Goal: Task Accomplishment & Management: Use online tool/utility

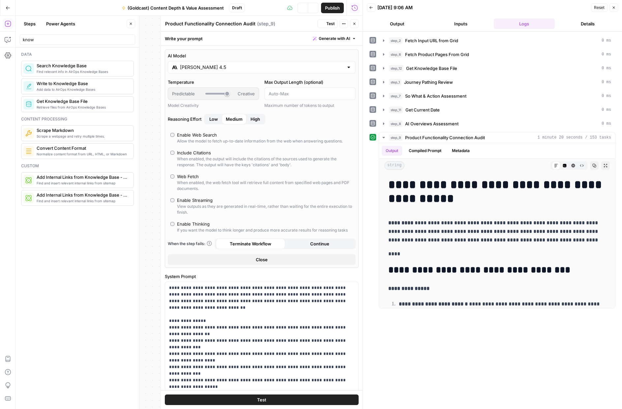
scroll to position [185, 0]
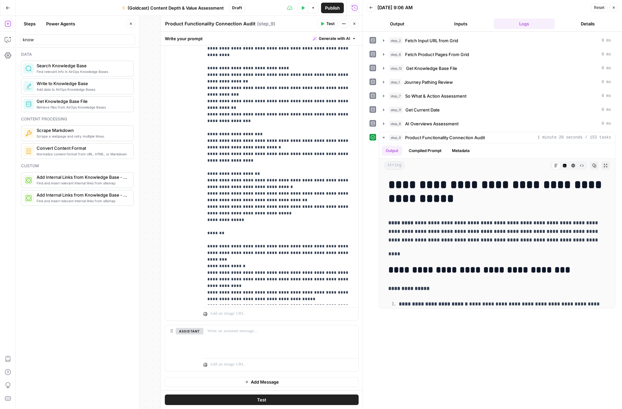
click at [355, 25] on icon "button" at bounding box center [354, 24] width 4 height 4
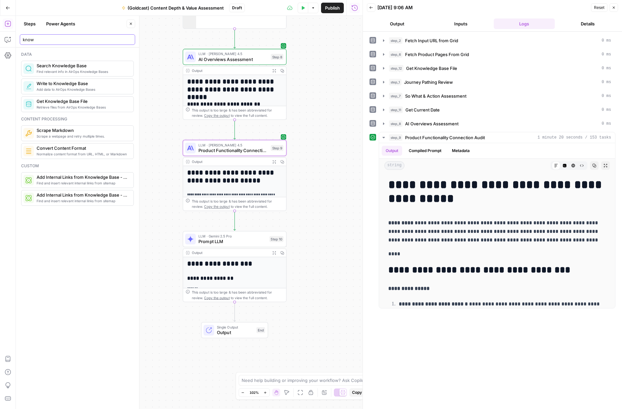
click at [131, 38] on input "know" at bounding box center [77, 39] width 109 height 7
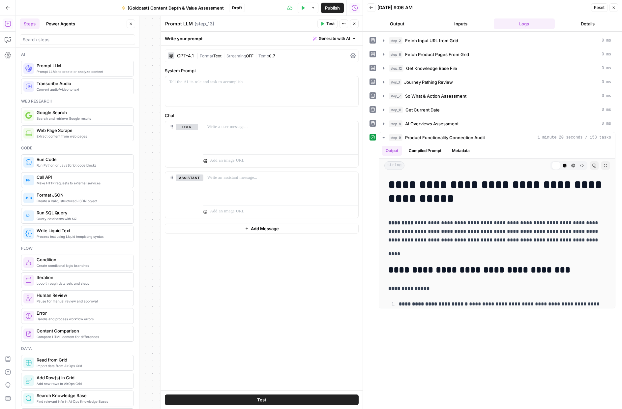
click at [206, 53] on div "| Format Text | Streaming OFF | Temp 0.7" at bounding box center [272, 56] width 151 height 6
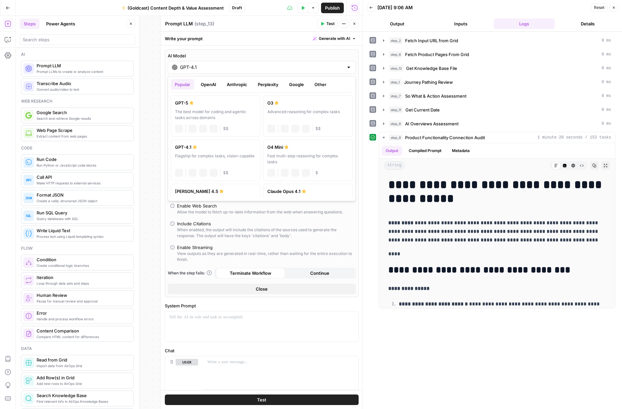
click at [198, 66] on input "GPT-4.1" at bounding box center [262, 67] width 164 height 7
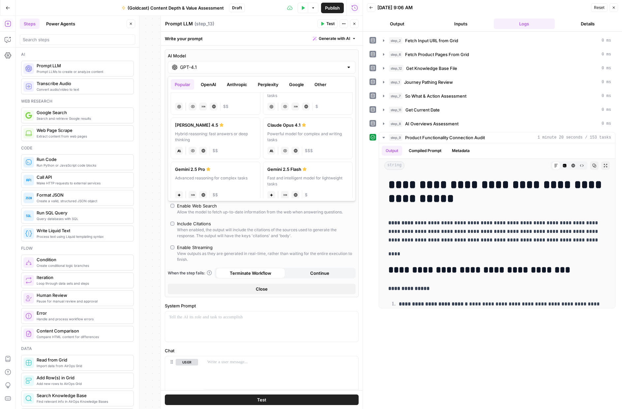
scroll to position [68, 0]
click at [228, 139] on div "Hybrid reasoning: fast answers or deep thinking" at bounding box center [215, 135] width 81 height 12
type input "[PERSON_NAME] 4.5"
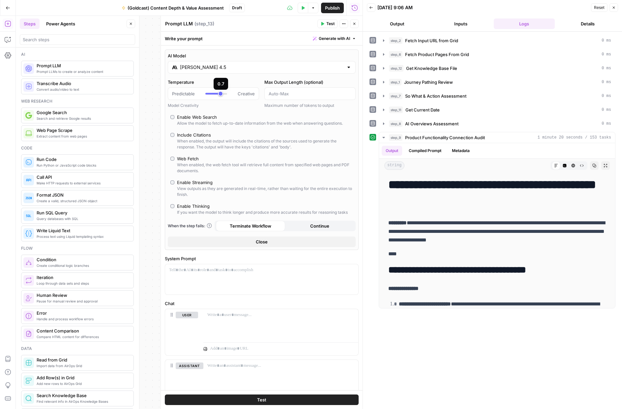
scroll to position [35, 0]
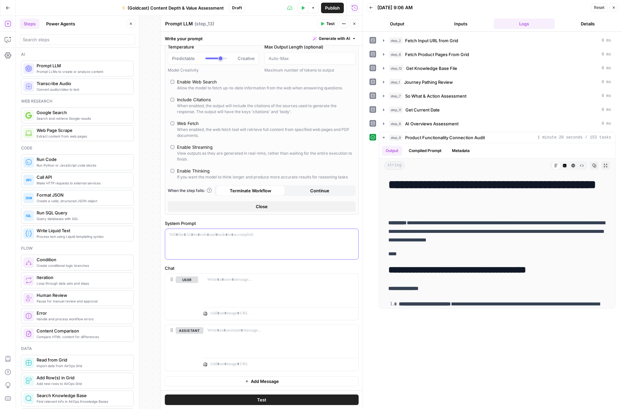
click at [233, 242] on div at bounding box center [261, 244] width 193 height 30
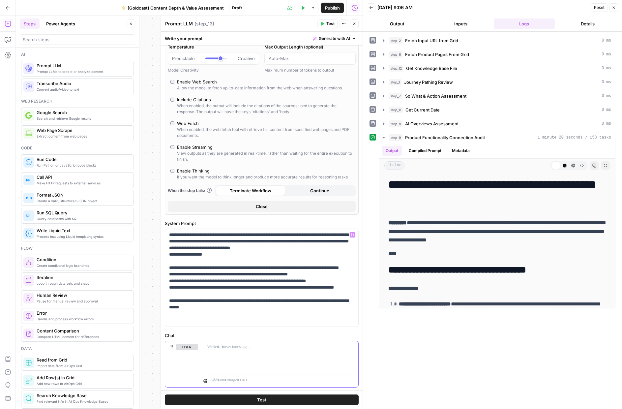
click at [274, 357] on div at bounding box center [280, 356] width 155 height 30
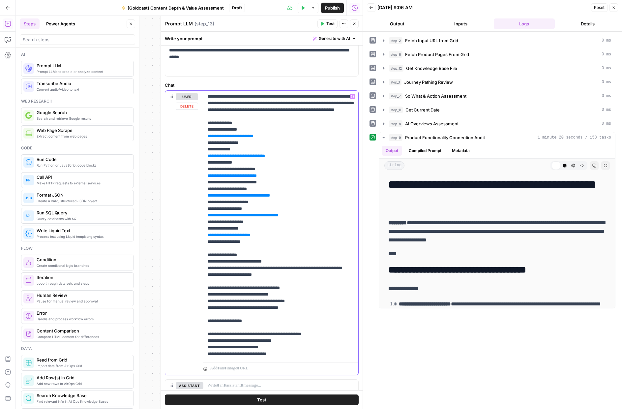
scroll to position [285, 0]
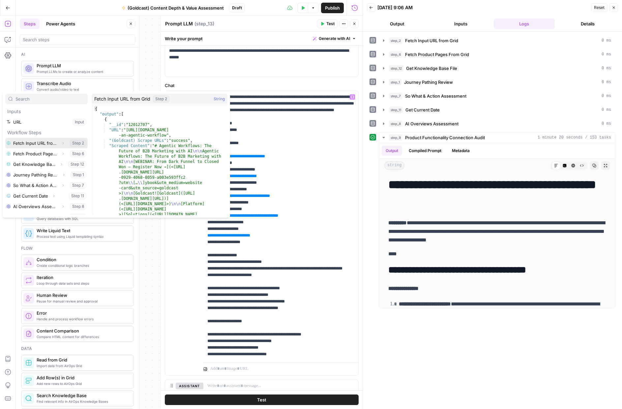
click at [62, 142] on icon "button" at bounding box center [63, 143] width 4 height 4
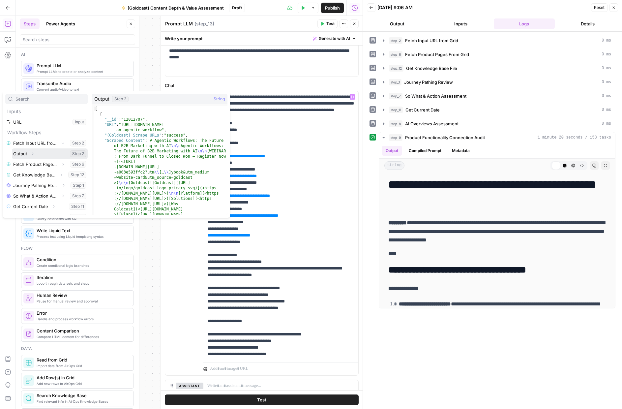
click at [32, 154] on icon "button" at bounding box center [32, 153] width 1 height 2
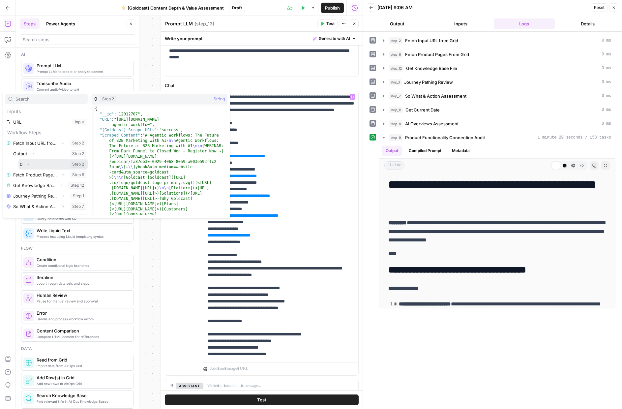
click at [28, 162] on icon "button" at bounding box center [28, 164] width 4 height 4
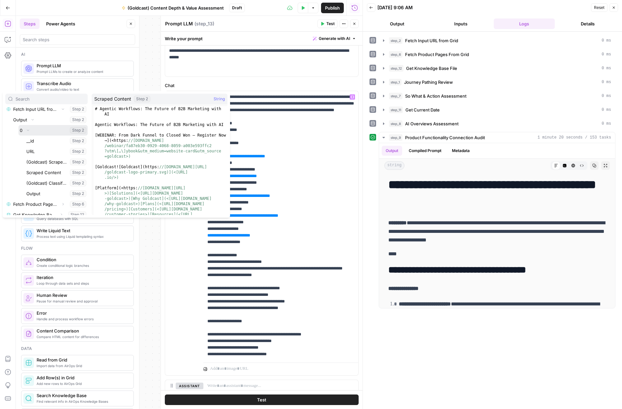
scroll to position [35, 0]
click at [45, 172] on button "Select variable Scraped Content" at bounding box center [56, 171] width 63 height 11
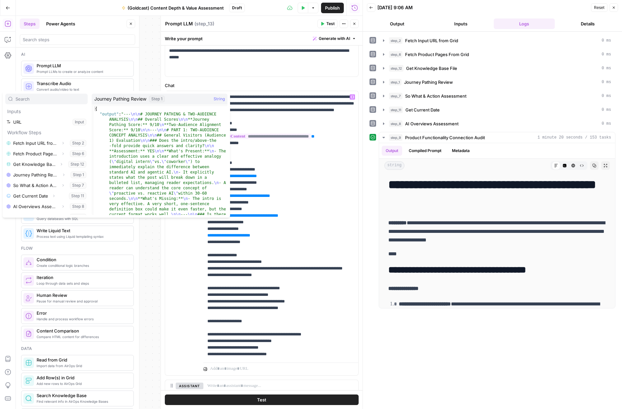
scroll to position [7, 0]
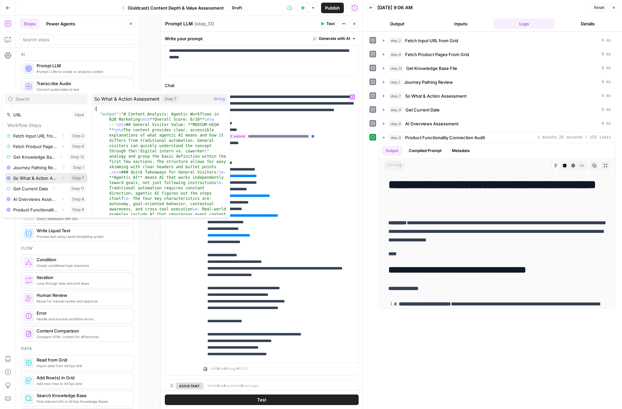
click at [44, 177] on button "Select variable So What & Action Assessment" at bounding box center [46, 178] width 82 height 11
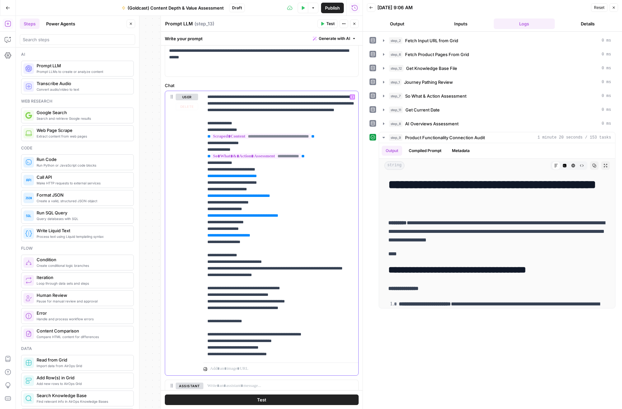
scroll to position [18, 0]
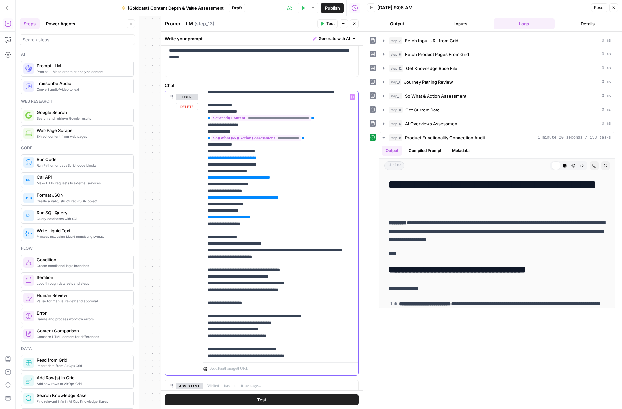
drag, startPoint x: 299, startPoint y: 163, endPoint x: 246, endPoint y: 163, distance: 53.1
click at [195, 157] on div "**********" at bounding box center [261, 233] width 193 height 284
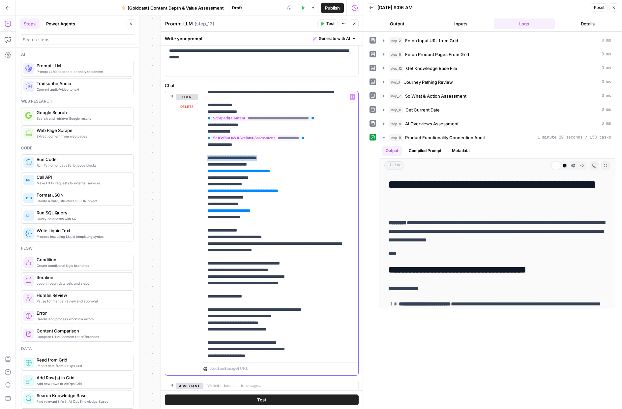
drag, startPoint x: 209, startPoint y: 163, endPoint x: 203, endPoint y: 163, distance: 6.0
click at [201, 163] on div "**********" at bounding box center [261, 233] width 193 height 284
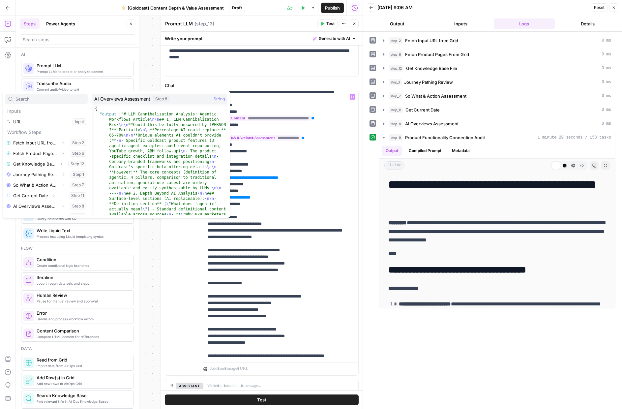
scroll to position [7, 0]
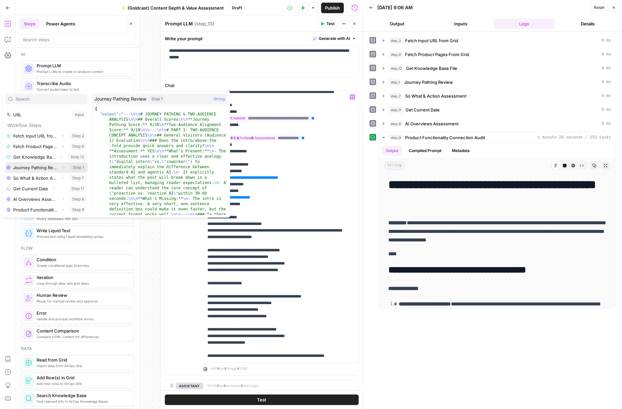
click at [29, 169] on button "Select variable Journey Pathing Review" at bounding box center [46, 167] width 82 height 11
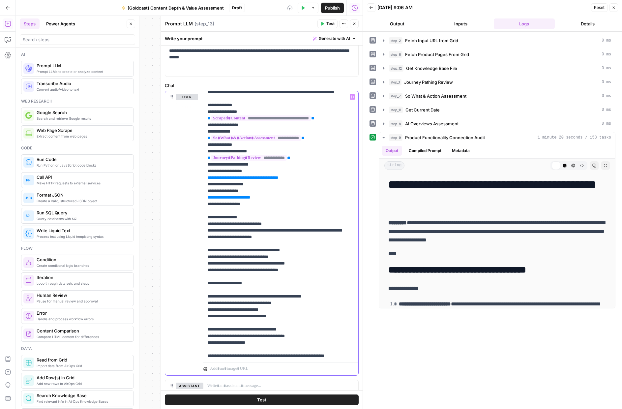
scroll to position [305, 0]
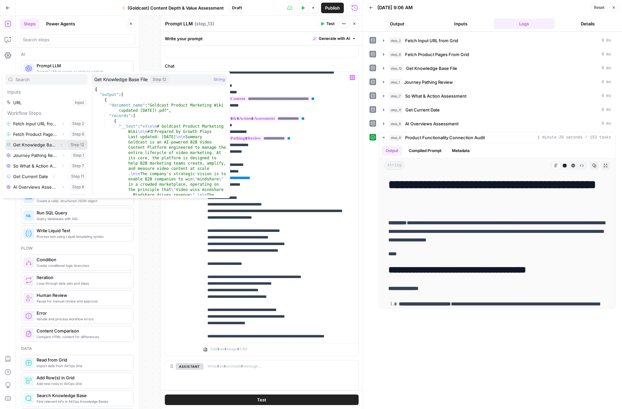
click at [28, 145] on button "Select variable Get Knowledge Base File" at bounding box center [46, 144] width 82 height 11
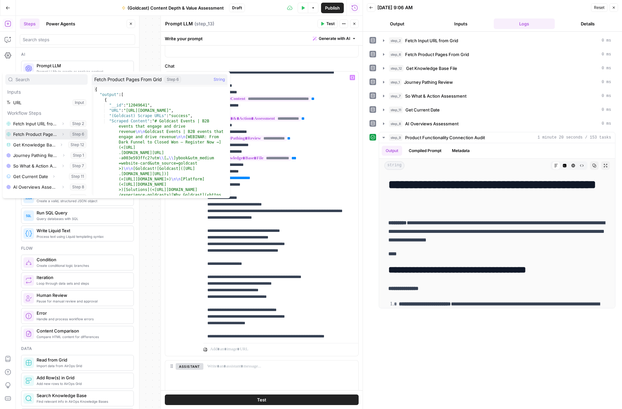
click at [39, 136] on button "Select variable Fetch Product Pages From Grid" at bounding box center [46, 134] width 82 height 11
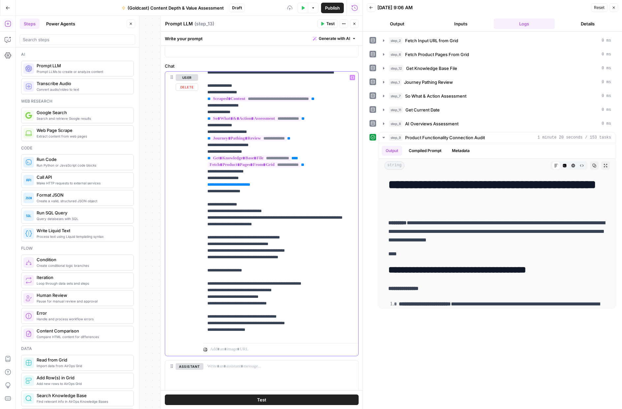
drag, startPoint x: 262, startPoint y: 196, endPoint x: 193, endPoint y: 186, distance: 69.9
click at [193, 186] on div "**********" at bounding box center [261, 214] width 193 height 284
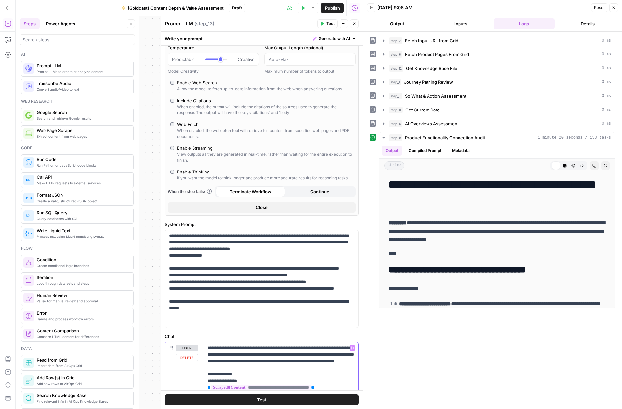
scroll to position [0, 0]
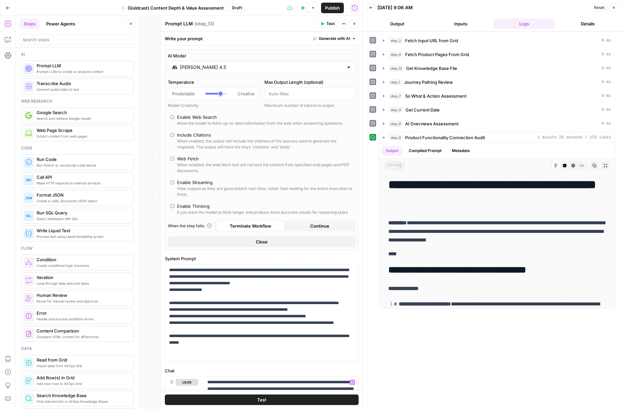
click at [179, 205] on div "Enable Thinking" at bounding box center [193, 206] width 33 height 7
type input "*"
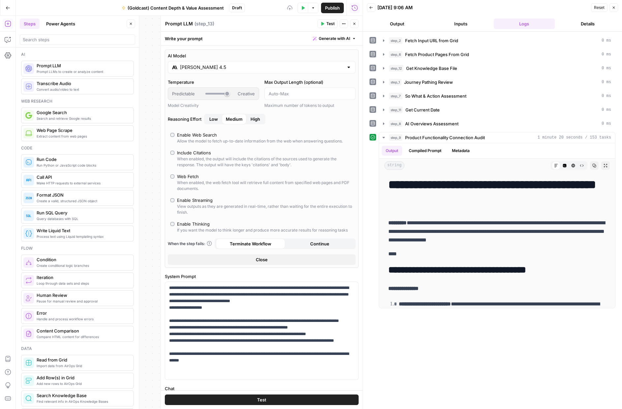
click at [324, 24] on icon "button" at bounding box center [322, 24] width 4 height 4
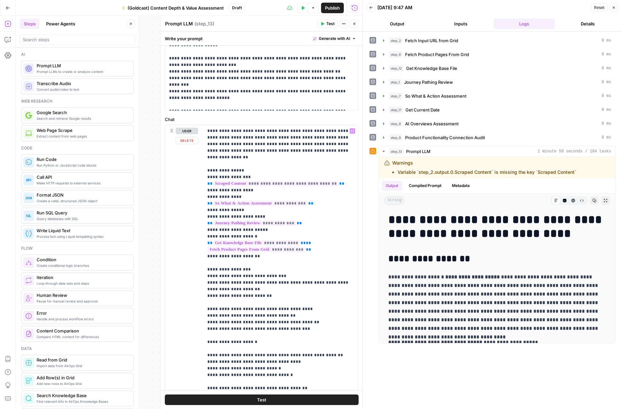
scroll to position [270, 0]
click at [284, 180] on span "**********" at bounding box center [276, 183] width 126 height 6
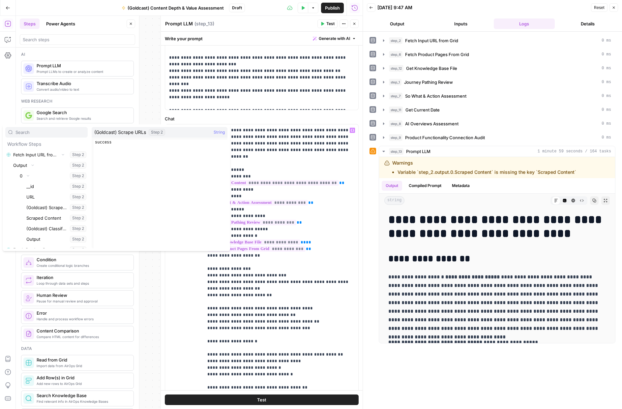
scroll to position [28, 0]
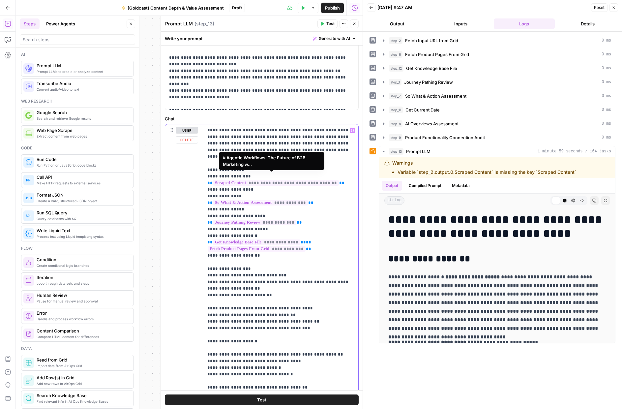
drag, startPoint x: 286, startPoint y: 177, endPoint x: 282, endPoint y: 176, distance: 4.5
click at [286, 180] on span "**********" at bounding box center [276, 183] width 126 height 6
click at [288, 180] on span "**********" at bounding box center [276, 183] width 126 height 6
click at [472, 173] on li "Variable `step_2.output.0.Scraped Content` is missing the key `Scraped Content`" at bounding box center [487, 172] width 179 height 7
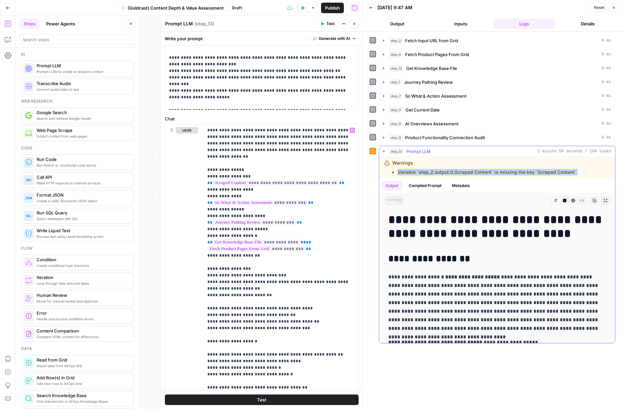
click at [472, 173] on li "Variable `step_2.output.0.Scraped Content` is missing the key `Scraped Content`" at bounding box center [487, 172] width 179 height 7
copy div "Variable `step_2.output.0.Scraped Content` is missing the key `Scraped Content`"
click at [8, 38] on icon "button" at bounding box center [8, 39] width 7 height 7
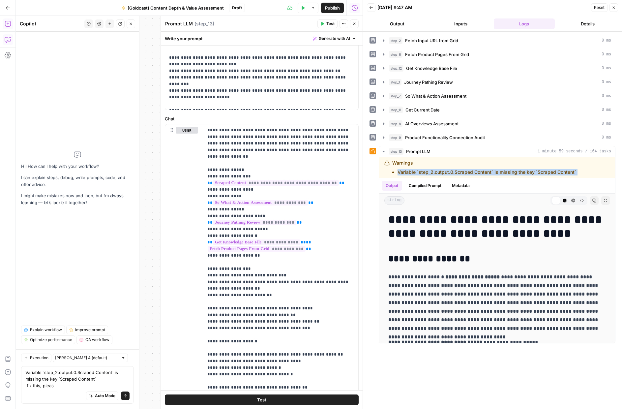
type textarea "Variable `step_2.output.0.Scraped Content` is missing the key `Scraped Content`…"
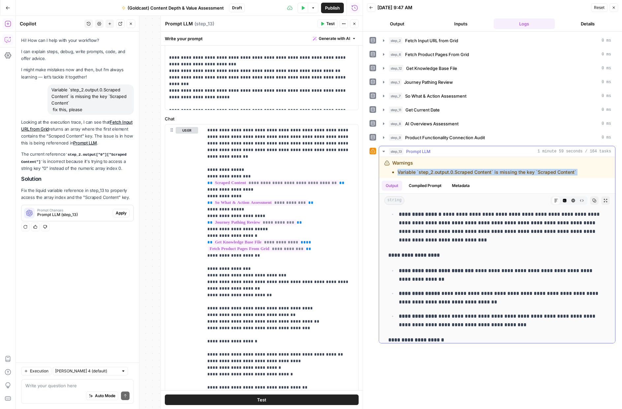
scroll to position [684, 0]
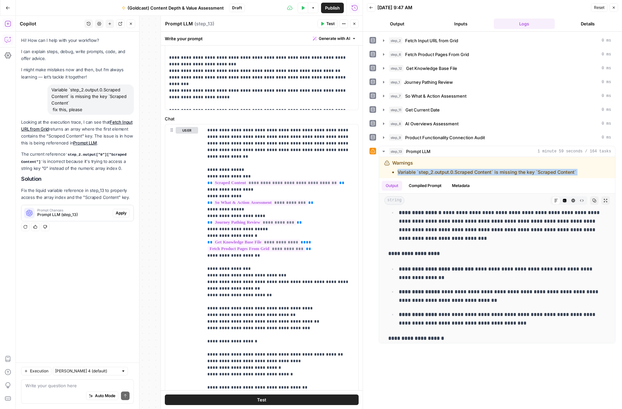
click at [123, 213] on span "Apply" at bounding box center [121, 213] width 11 height 6
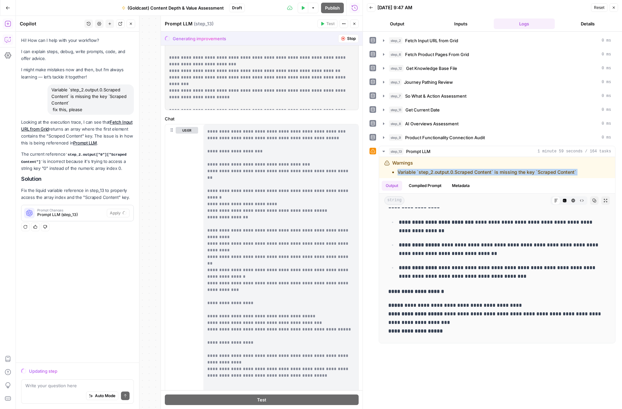
scroll to position [355, 0]
